Goal: Check status: Check status

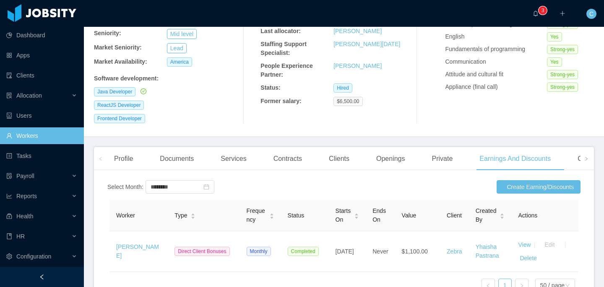
scroll to position [170, 0]
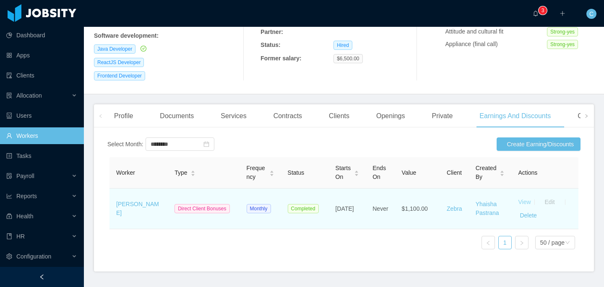
click at [522, 199] on link "View" at bounding box center [524, 202] width 13 height 7
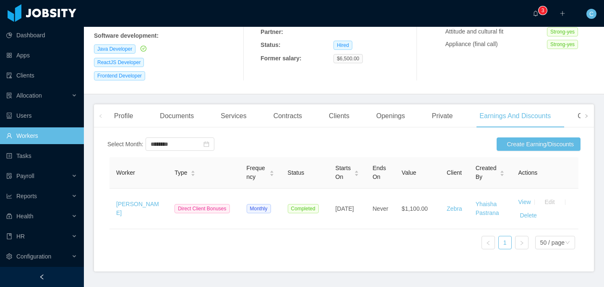
click at [319, 104] on div "Profile Documents Services Contracts Clients Openings Private Earnings And Disc…" at bounding box center [392, 115] width 570 height 23
click at [339, 104] on div "Clients" at bounding box center [339, 115] width 34 height 23
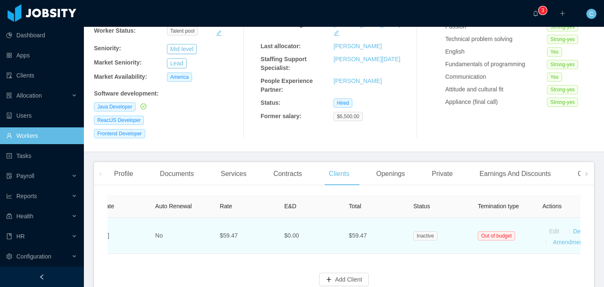
scroll to position [0, 366]
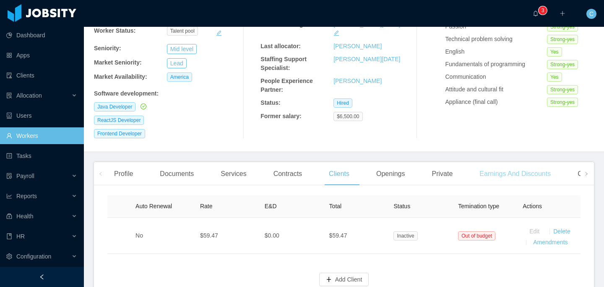
click at [508, 162] on div "Earnings And Discounts" at bounding box center [515, 173] width 85 height 23
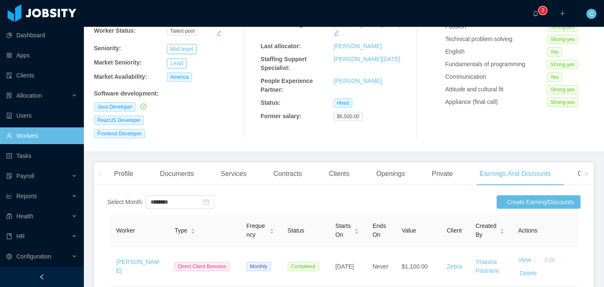
scroll to position [0, 339]
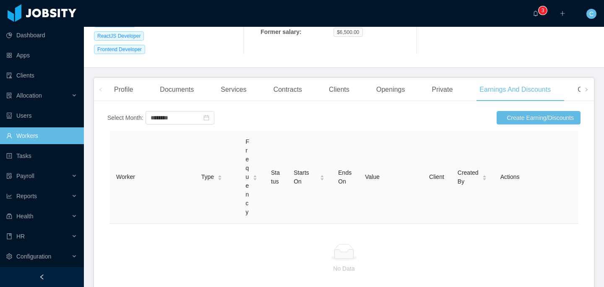
scroll to position [205, 0]
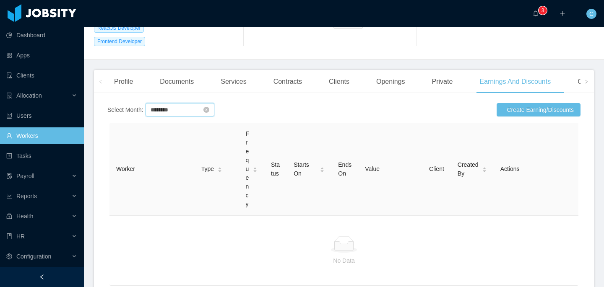
click at [184, 103] on input "********" at bounding box center [179, 109] width 69 height 13
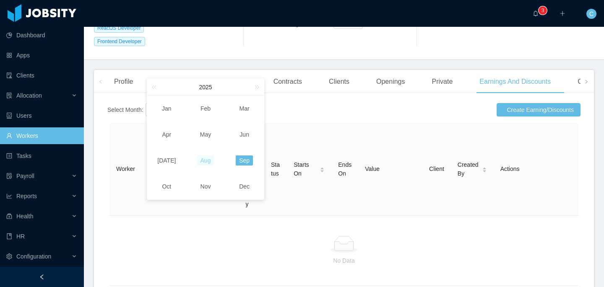
click at [208, 160] on link "Aug" at bounding box center [205, 161] width 17 height 10
type input "********"
